Goal: Task Accomplishment & Management: Manage account settings

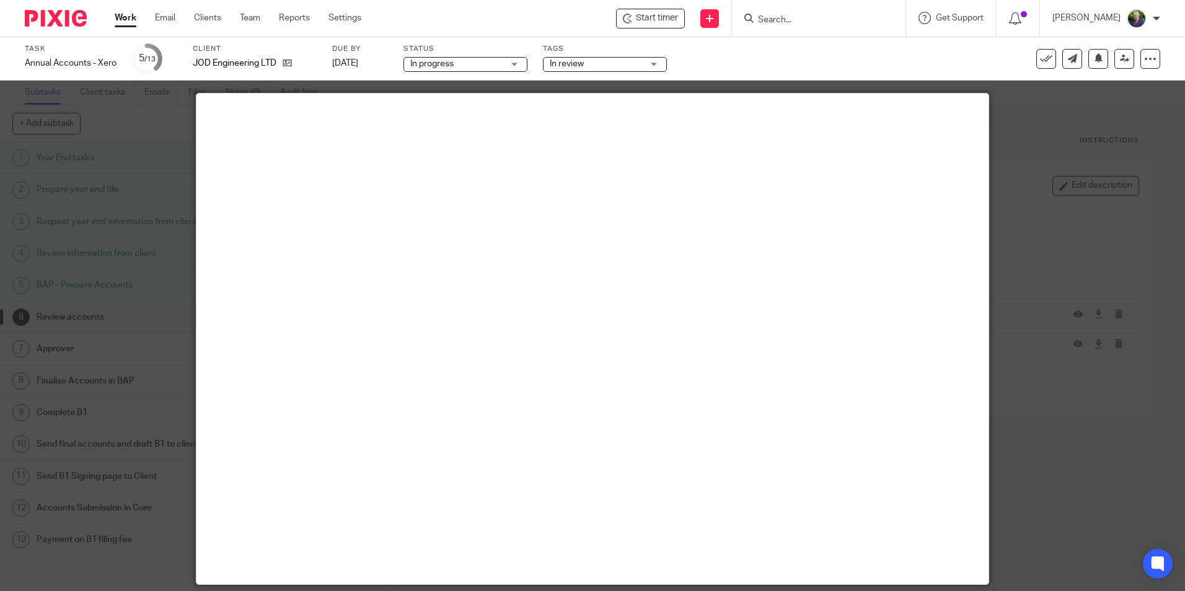
click at [141, 326] on div at bounding box center [592, 295] width 1185 height 591
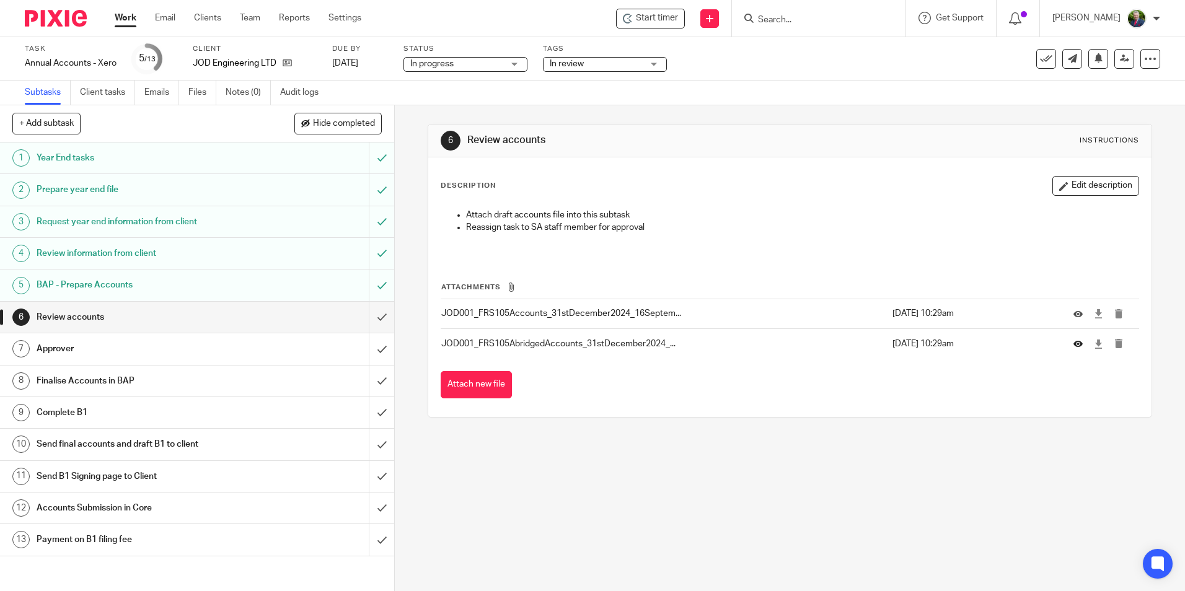
click at [1073, 347] on icon at bounding box center [1077, 343] width 9 height 9
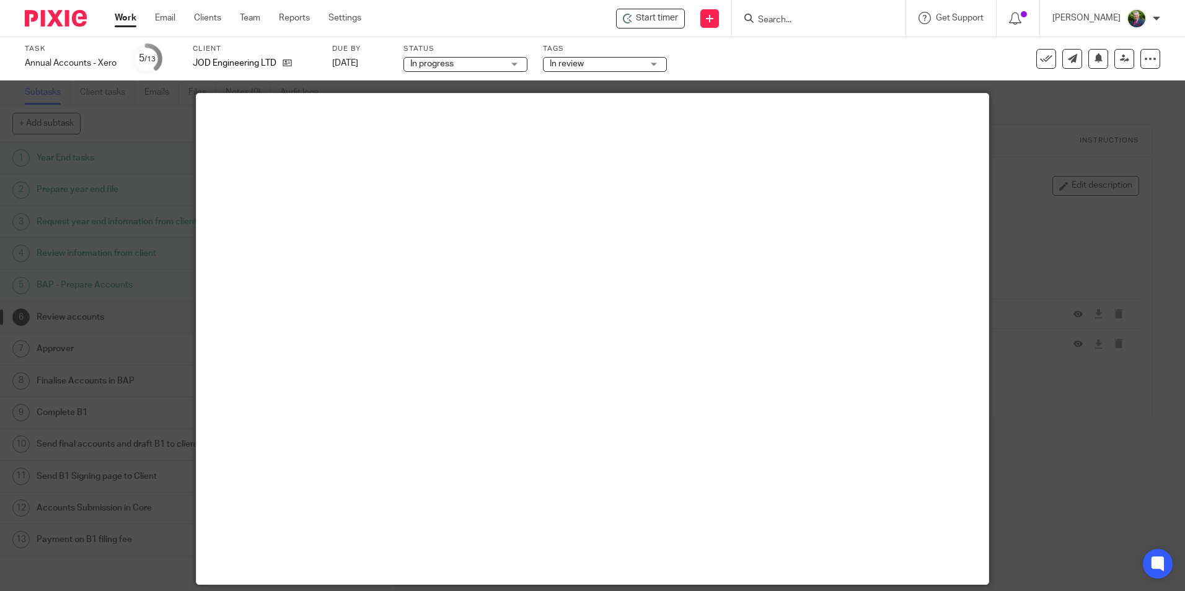
click at [139, 273] on div at bounding box center [592, 295] width 1185 height 591
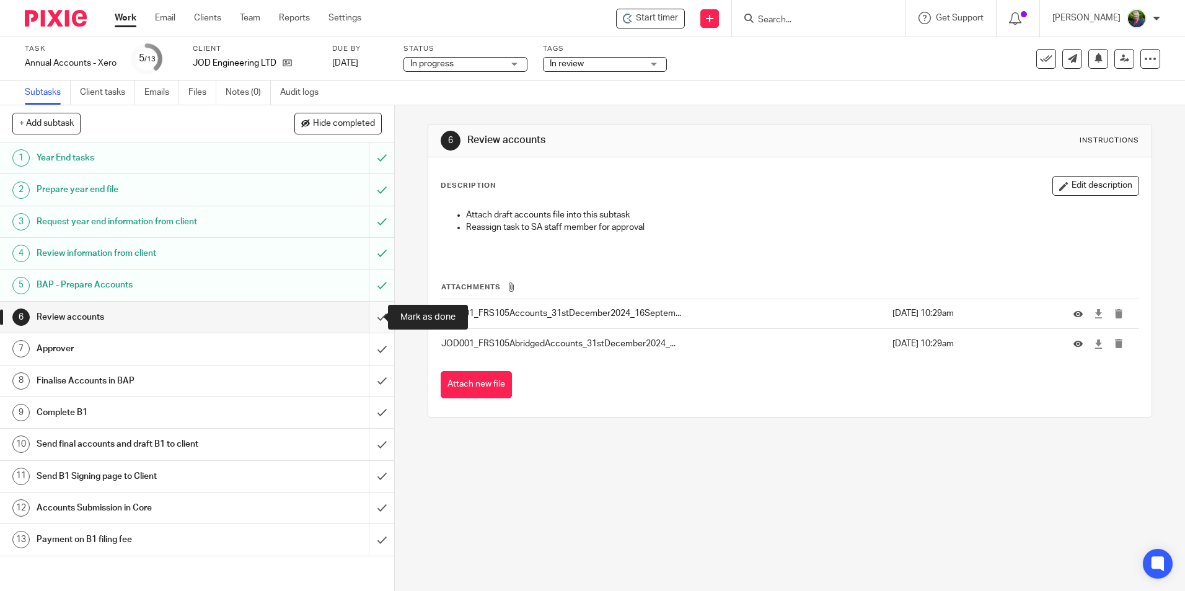
click at [371, 319] on input "submit" at bounding box center [197, 317] width 394 height 31
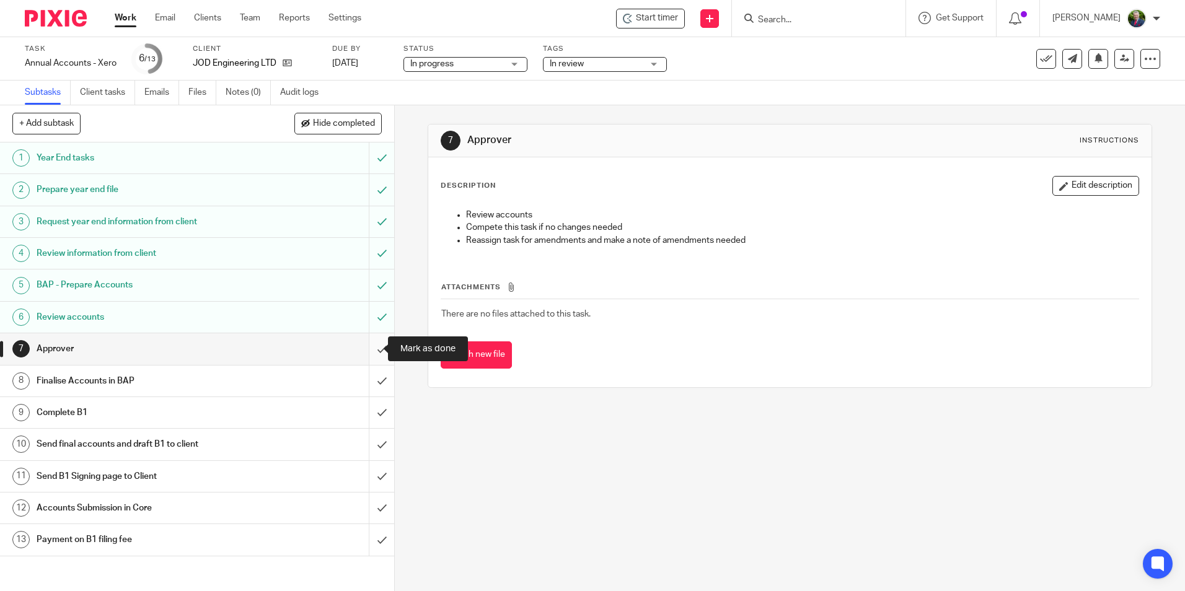
click at [372, 350] on input "submit" at bounding box center [197, 348] width 394 height 31
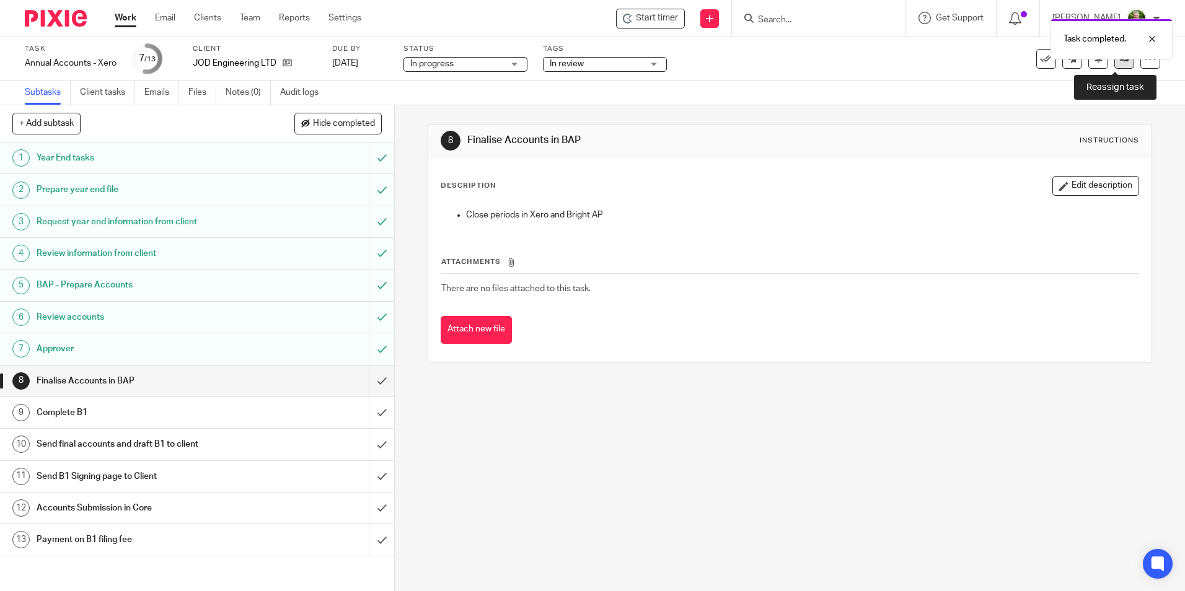
click at [1114, 65] on link at bounding box center [1124, 59] width 20 height 20
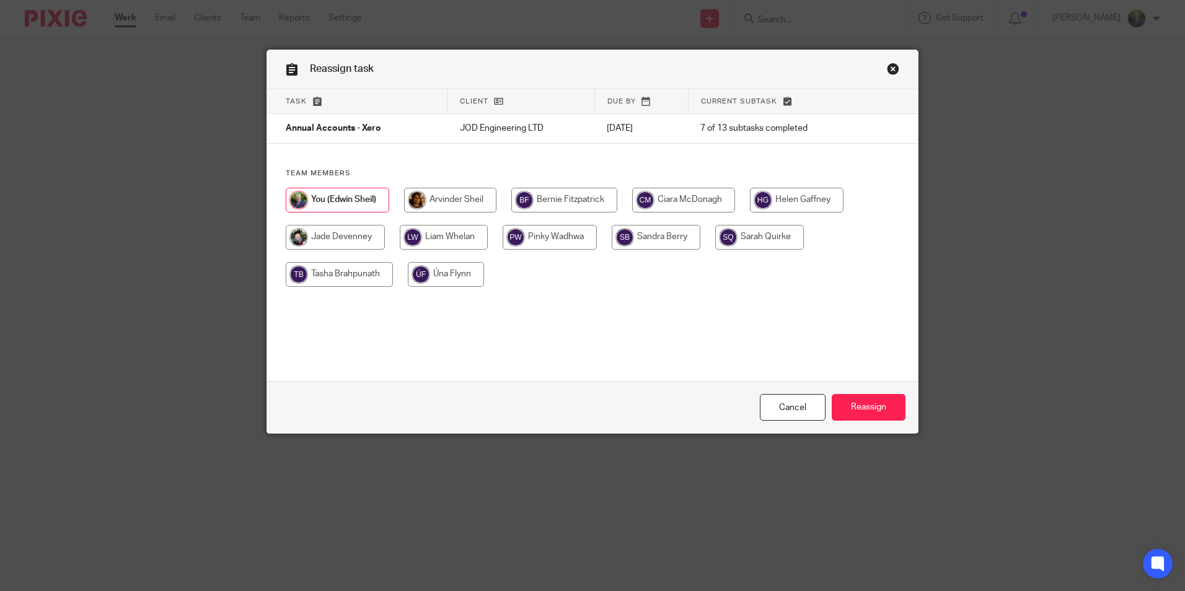
click at [774, 236] on input "radio" at bounding box center [759, 237] width 89 height 25
radio input "true"
click at [861, 405] on input "Reassign" at bounding box center [869, 407] width 74 height 27
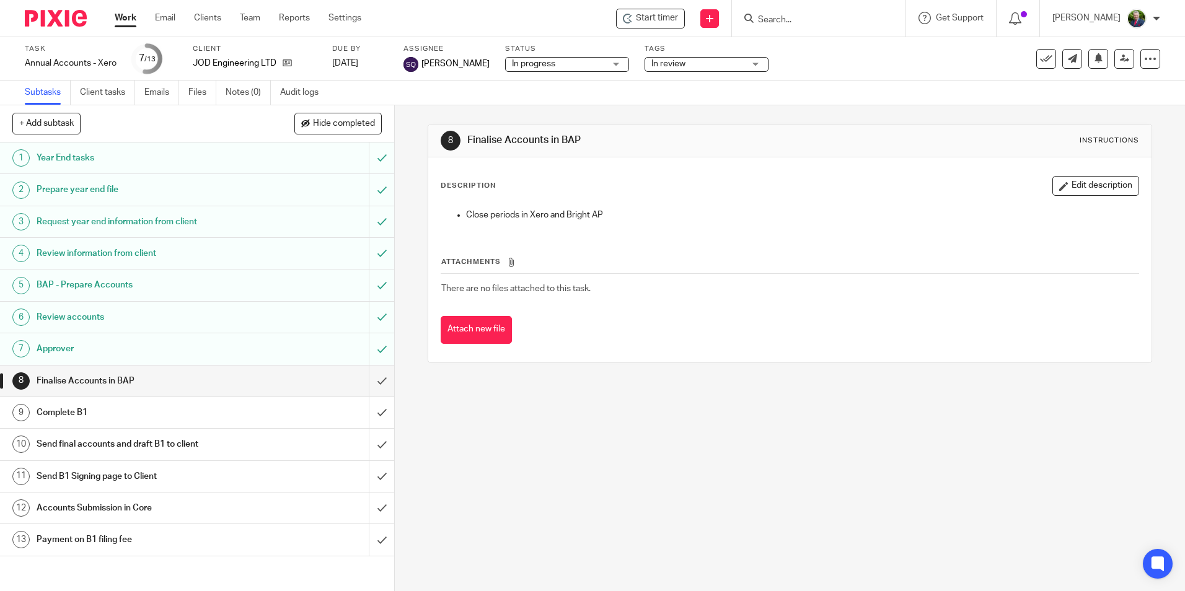
click at [531, 505] on div "8 Finalise Accounts in BAP Instructions Description Edit description Close peri…" at bounding box center [790, 348] width 790 height 486
click at [675, 64] on span "In review" at bounding box center [697, 64] width 93 height 13
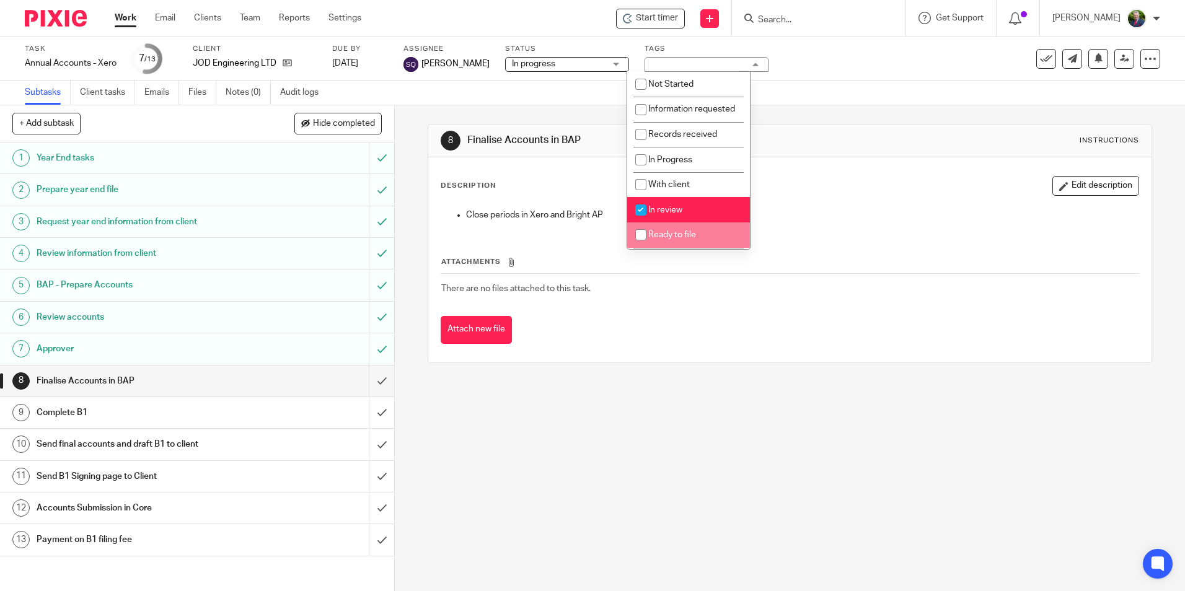
click at [640, 239] on input "checkbox" at bounding box center [641, 235] width 24 height 24
checkbox input "true"
click at [641, 222] on input "checkbox" at bounding box center [641, 210] width 24 height 24
checkbox input "false"
click at [817, 191] on div "Description Edit description" at bounding box center [790, 186] width 698 height 20
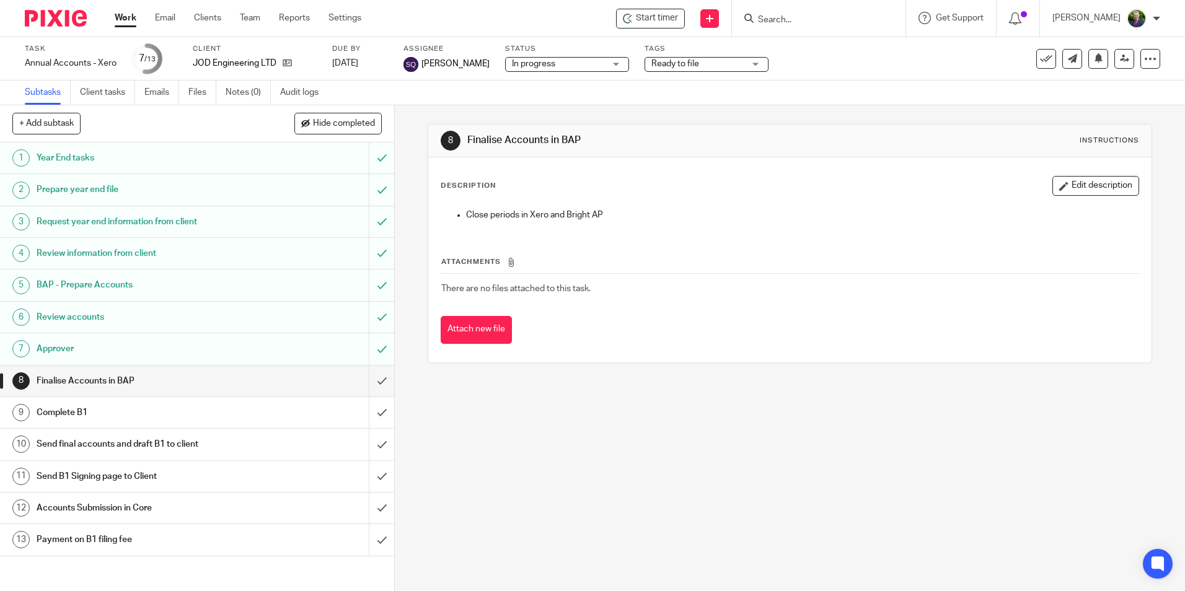
click at [592, 64] on div "In progress In progress" at bounding box center [567, 64] width 124 height 15
click at [745, 180] on div "Description Edit description" at bounding box center [790, 186] width 698 height 20
click at [129, 15] on link "Work" at bounding box center [126, 18] width 22 height 12
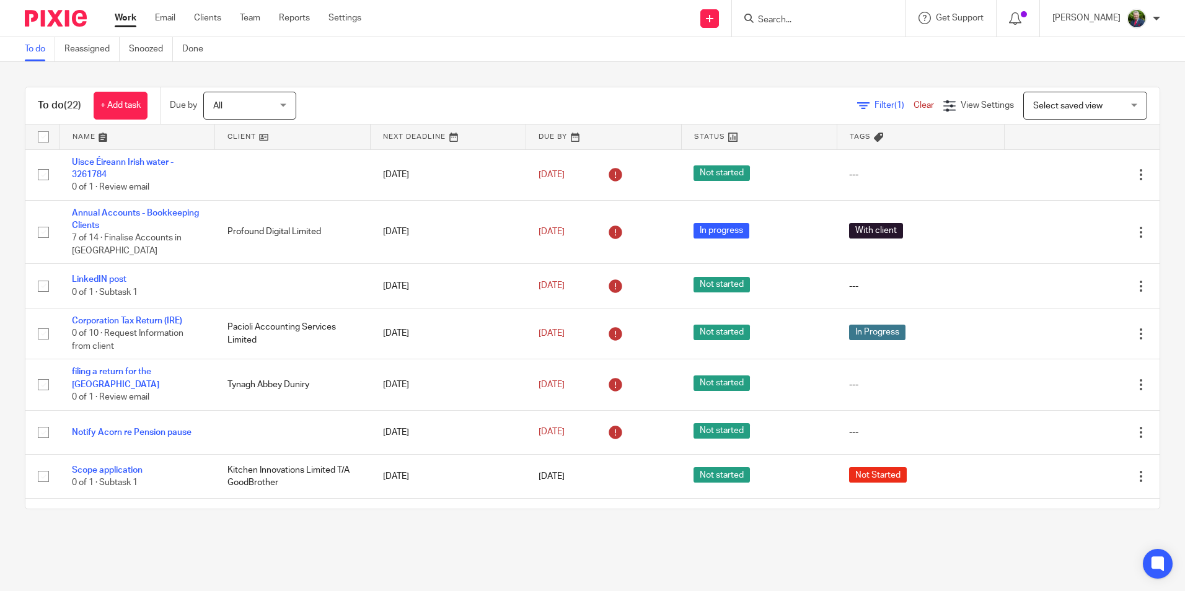
click at [134, 22] on link "Work" at bounding box center [126, 18] width 22 height 12
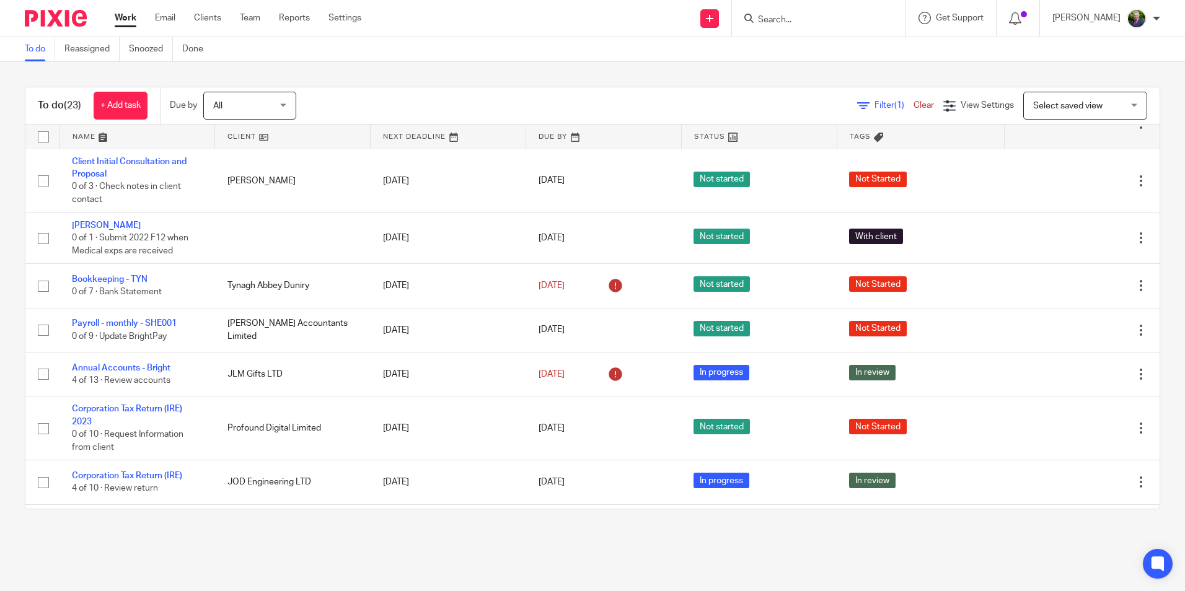
scroll to position [751, 0]
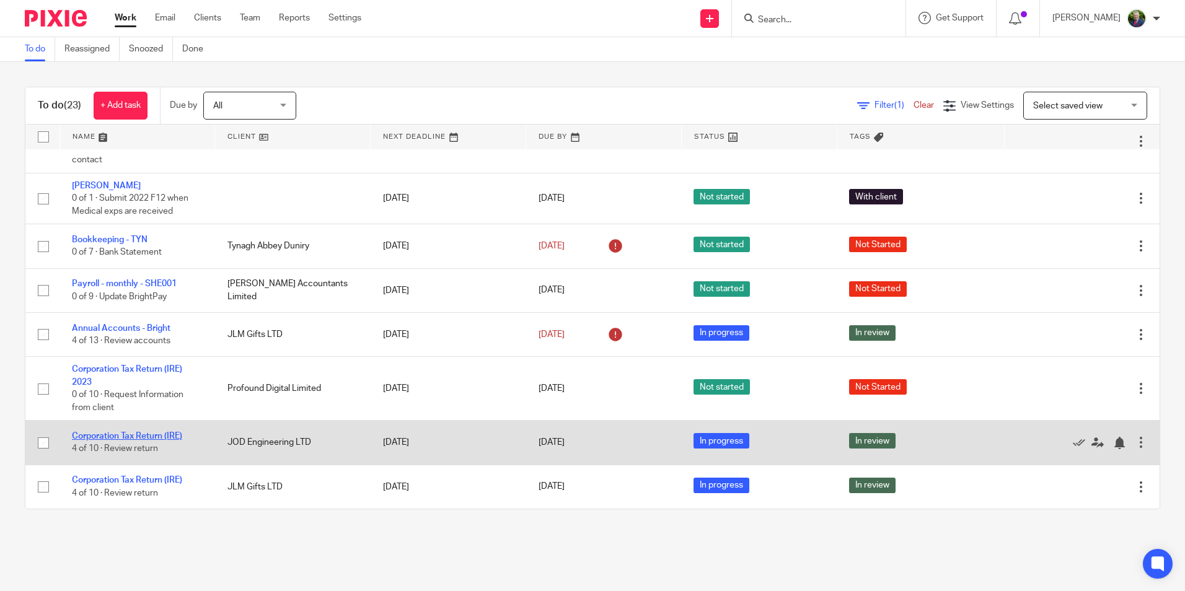
click at [137, 438] on link "Corporation Tax Return (IRE)" at bounding box center [127, 436] width 110 height 9
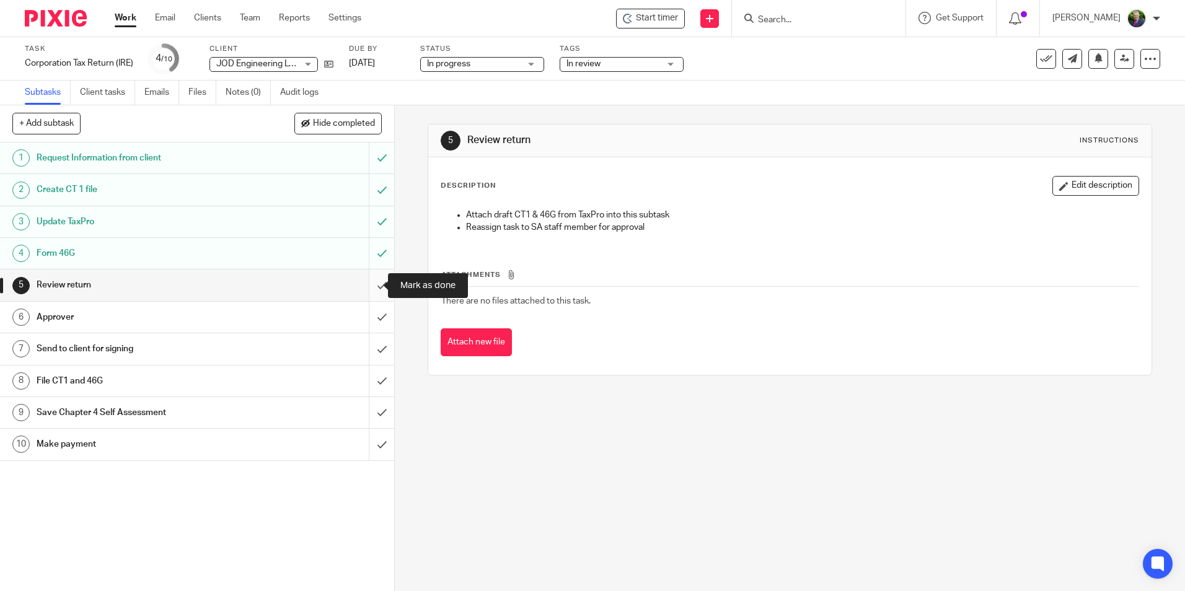
click at [373, 283] on input "submit" at bounding box center [197, 285] width 394 height 31
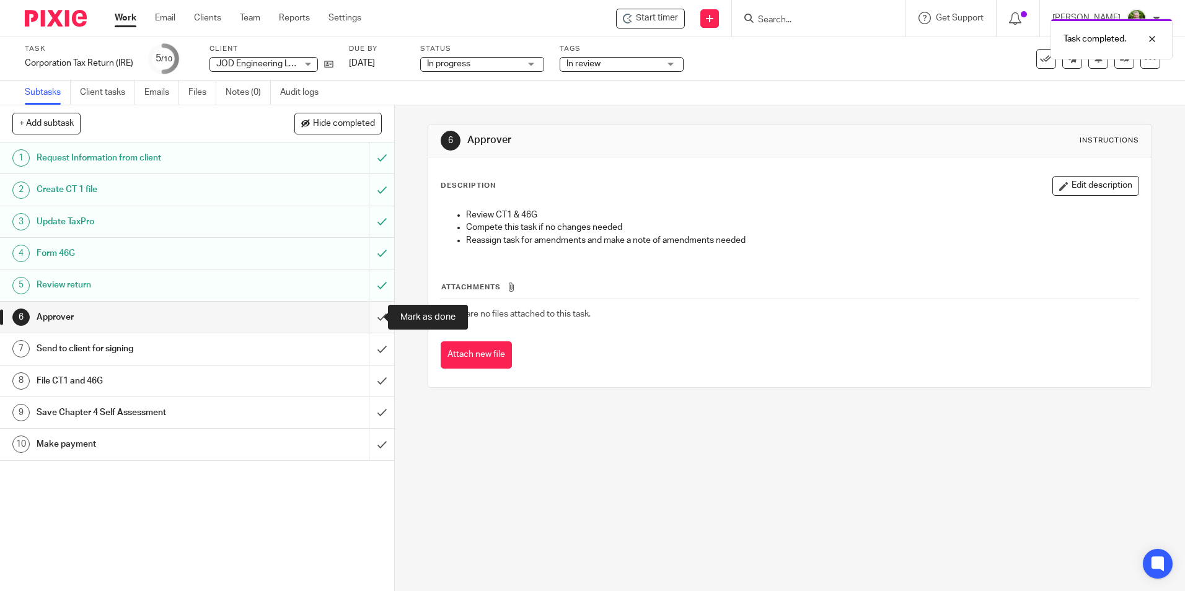
click at [364, 316] on input "submit" at bounding box center [197, 317] width 394 height 31
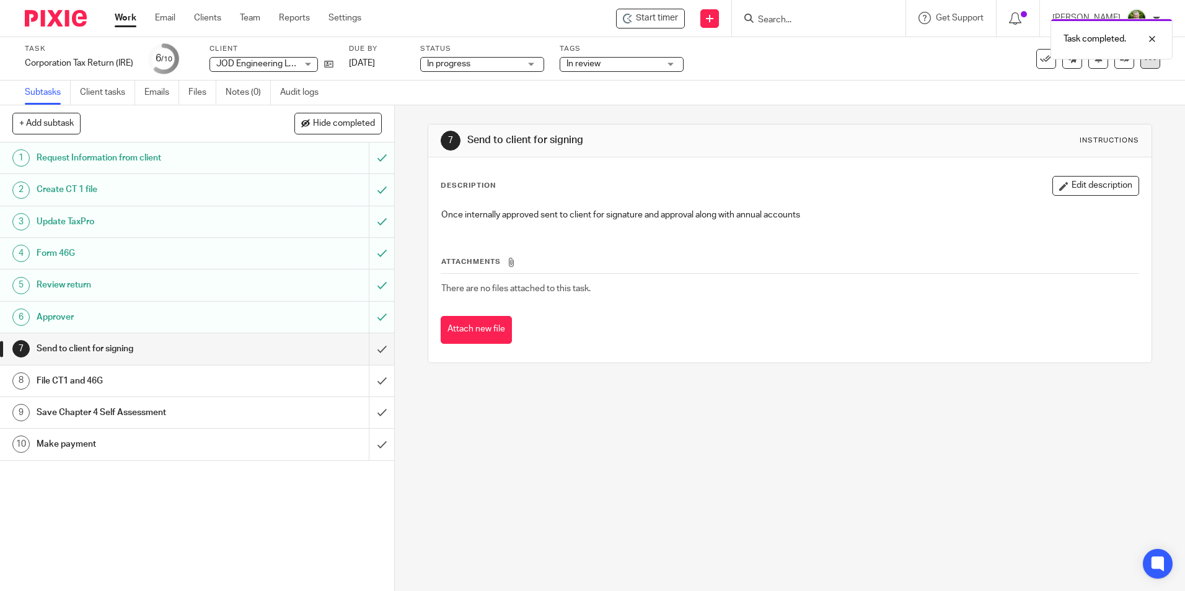
click at [1144, 63] on icon at bounding box center [1150, 59] width 12 height 12
click at [692, 120] on div "7 Send to client for signing Instructions Description Edit description Once int…" at bounding box center [790, 243] width 724 height 276
click at [648, 64] on span "In review" at bounding box center [612, 64] width 93 height 13
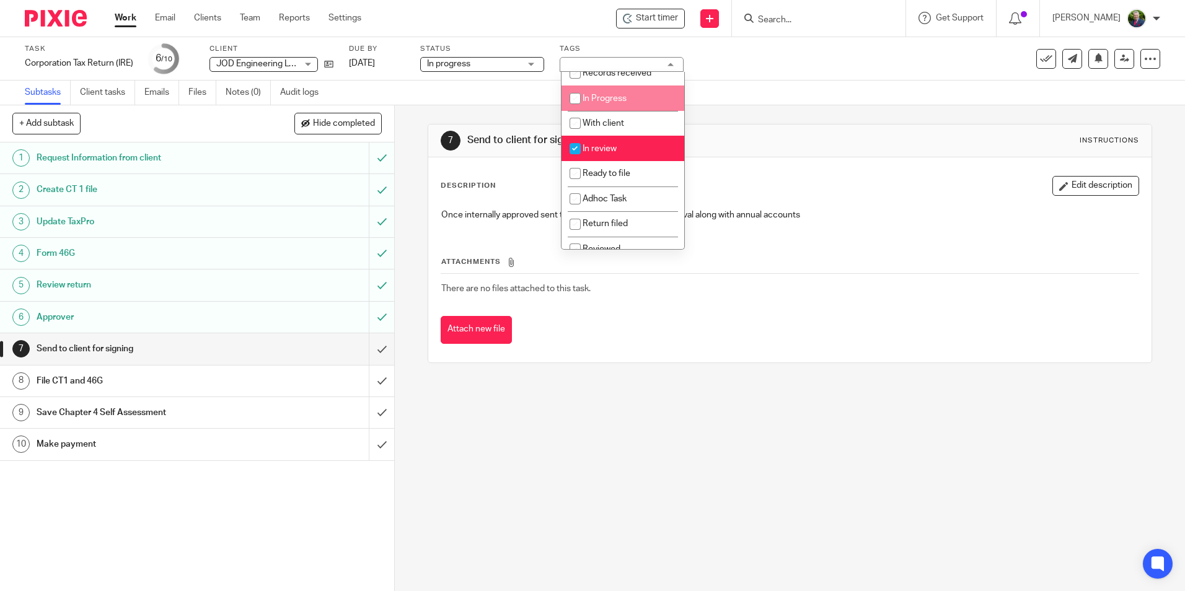
scroll to position [62, 0]
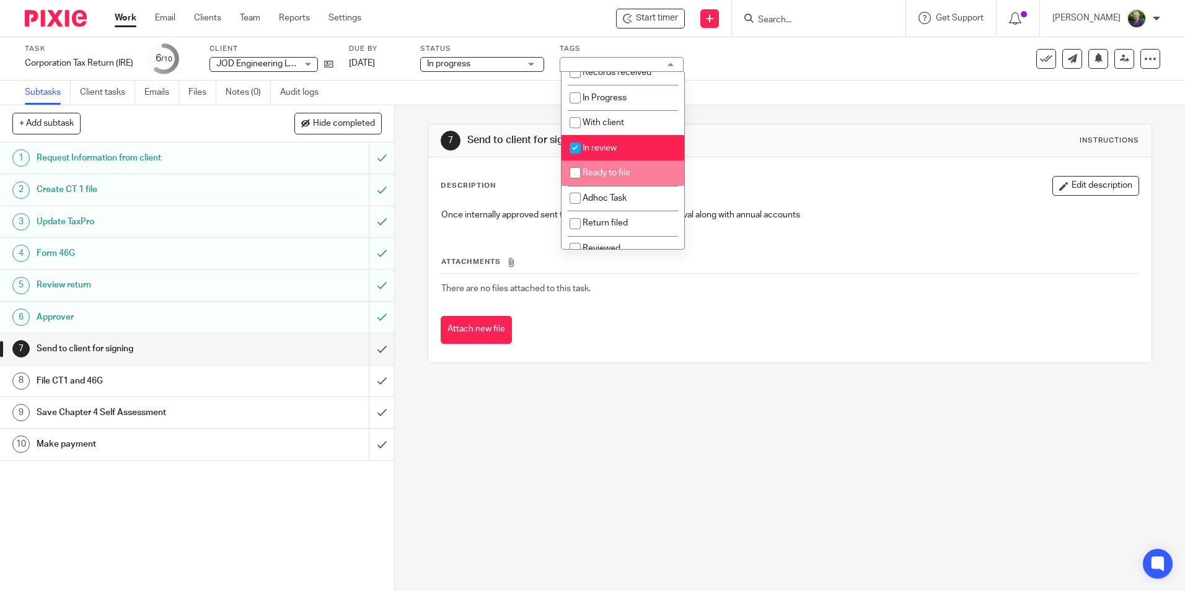
click at [599, 177] on span "Ready to file" at bounding box center [607, 173] width 48 height 9
checkbox input "true"
click at [591, 152] on span "In review" at bounding box center [600, 148] width 34 height 9
checkbox input "false"
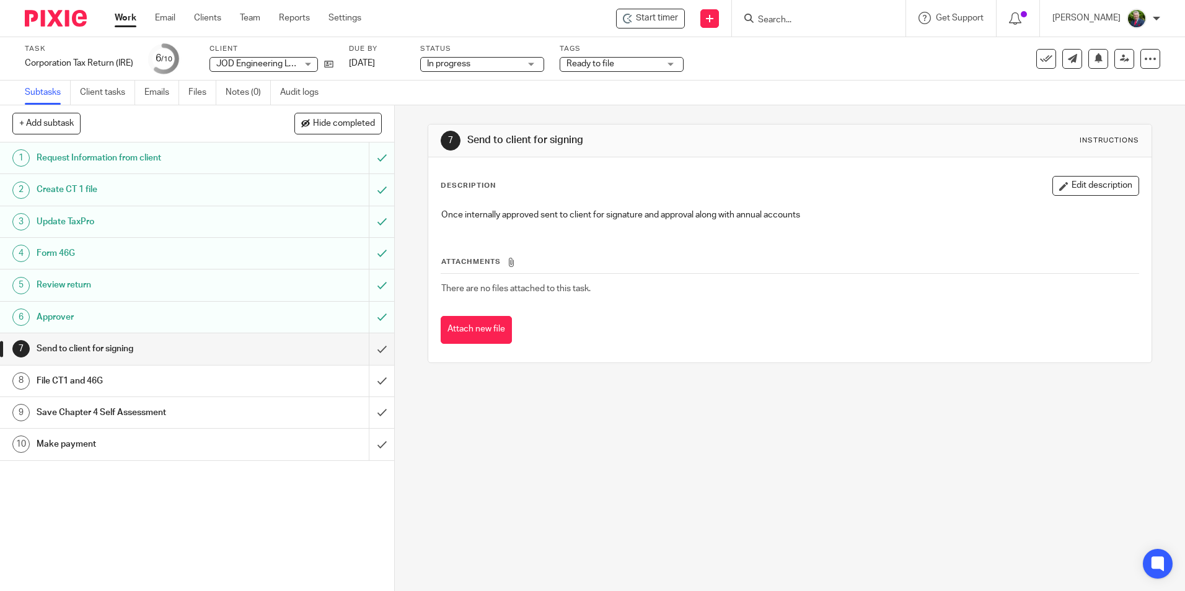
click at [504, 102] on div "Subtasks Client tasks Emails Files Notes (0) Audit logs" at bounding box center [592, 93] width 1185 height 25
click at [1120, 59] on icon at bounding box center [1124, 58] width 9 height 9
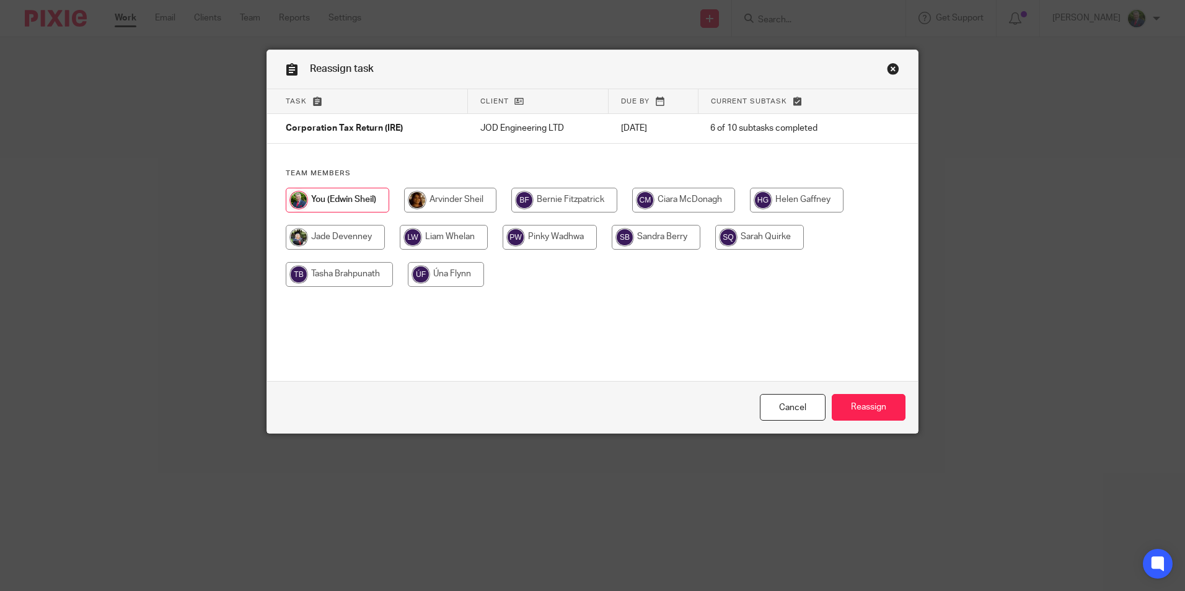
click at [353, 237] on input "radio" at bounding box center [335, 237] width 99 height 25
radio input "true"
click at [873, 402] on input "Reassign" at bounding box center [869, 407] width 74 height 27
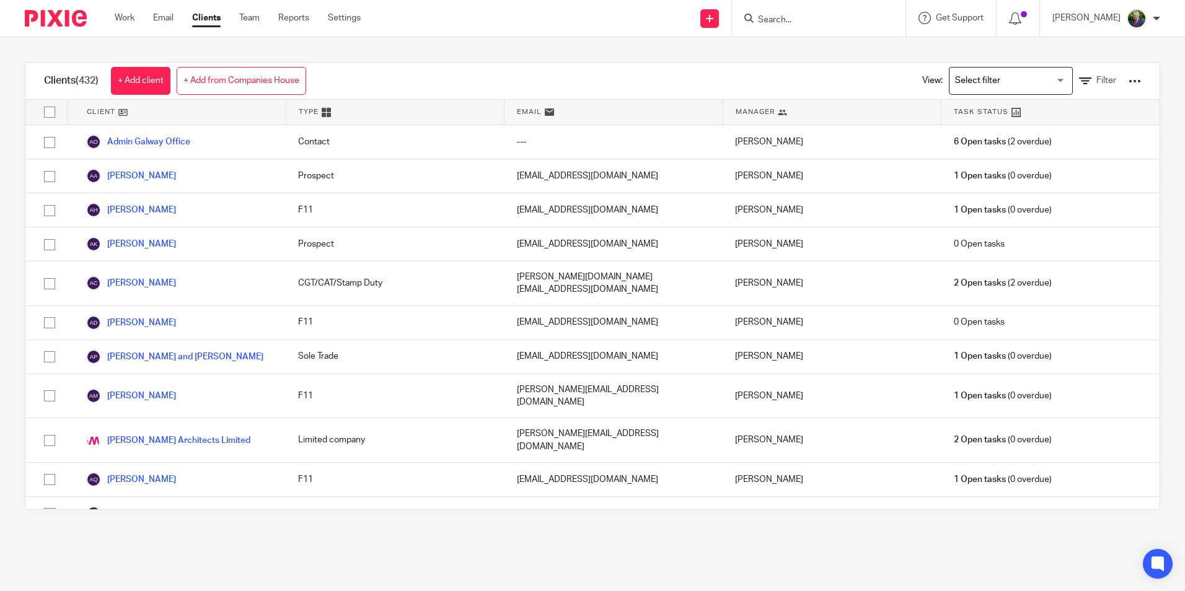
click at [858, 24] on input "Search" at bounding box center [813, 20] width 112 height 11
type input "jod"
click at [853, 43] on link at bounding box center [858, 53] width 209 height 29
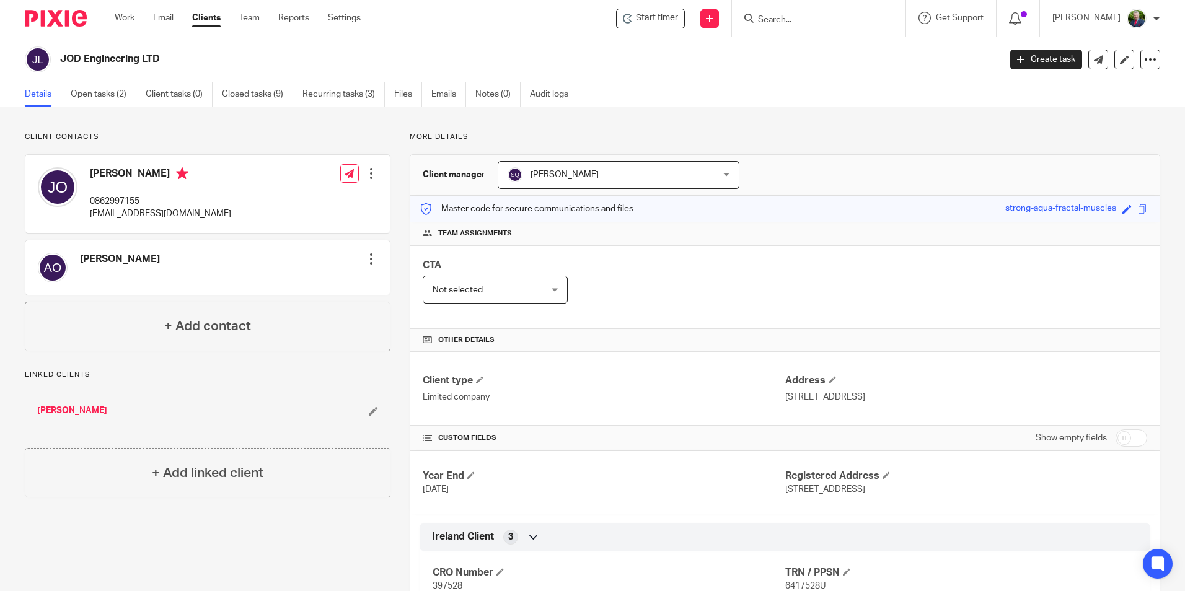
click at [76, 411] on link "[PERSON_NAME]" at bounding box center [72, 411] width 70 height 12
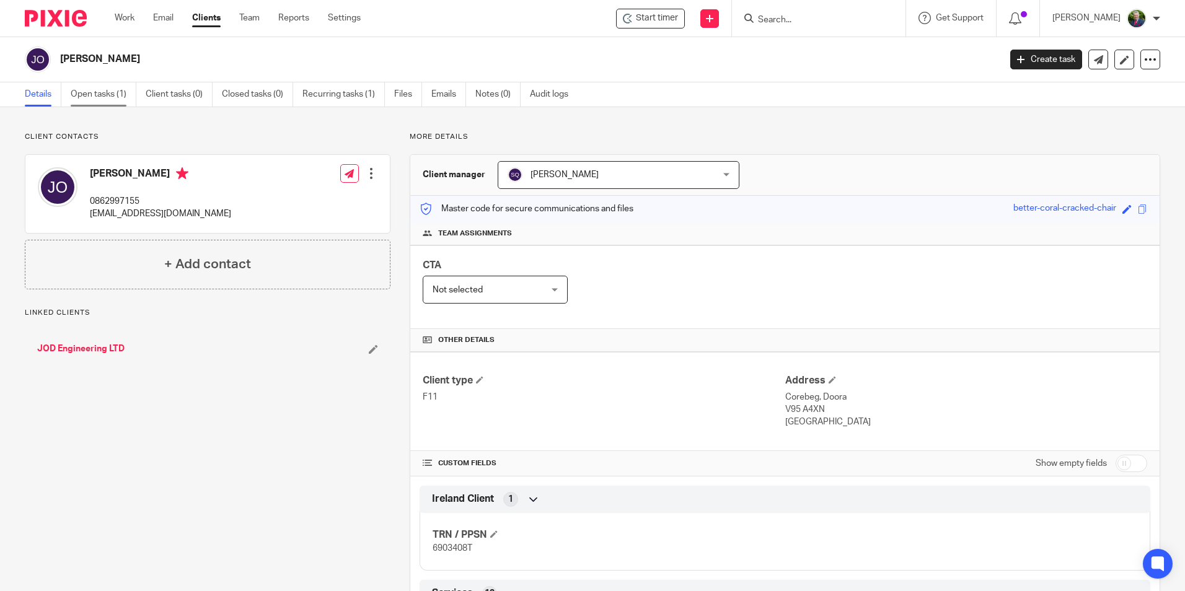
click at [104, 89] on link "Open tasks (1)" at bounding box center [104, 94] width 66 height 24
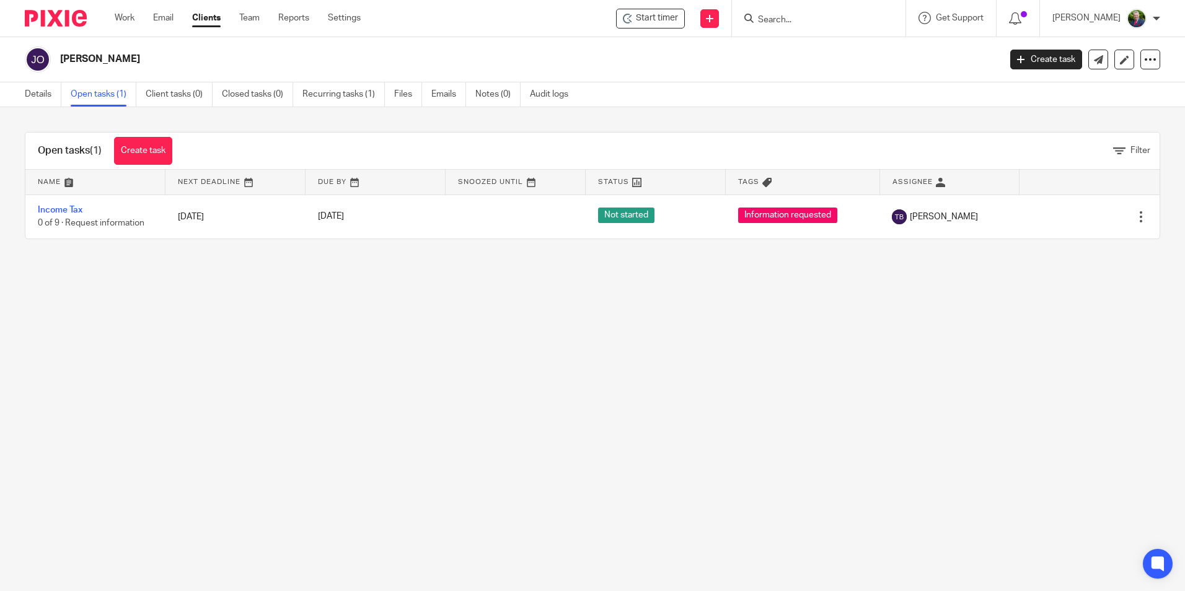
click at [396, 389] on main "John O'Dwyer Create task Update from Companies House Export data Merge Archive …" at bounding box center [592, 295] width 1185 height 591
